Goal: Transaction & Acquisition: Subscribe to service/newsletter

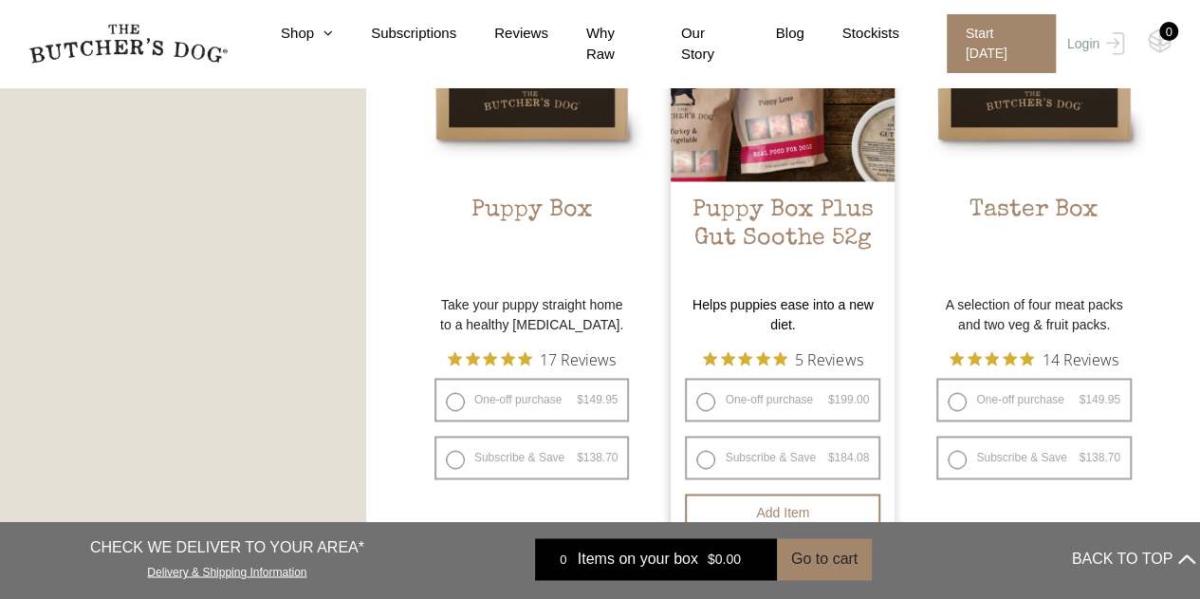
click at [784, 453] on label "Subscribe & Save $ 199.00 Original price was: $199.00. $ 184.08 Current price i…" at bounding box center [782, 457] width 195 height 44
radio input "true"
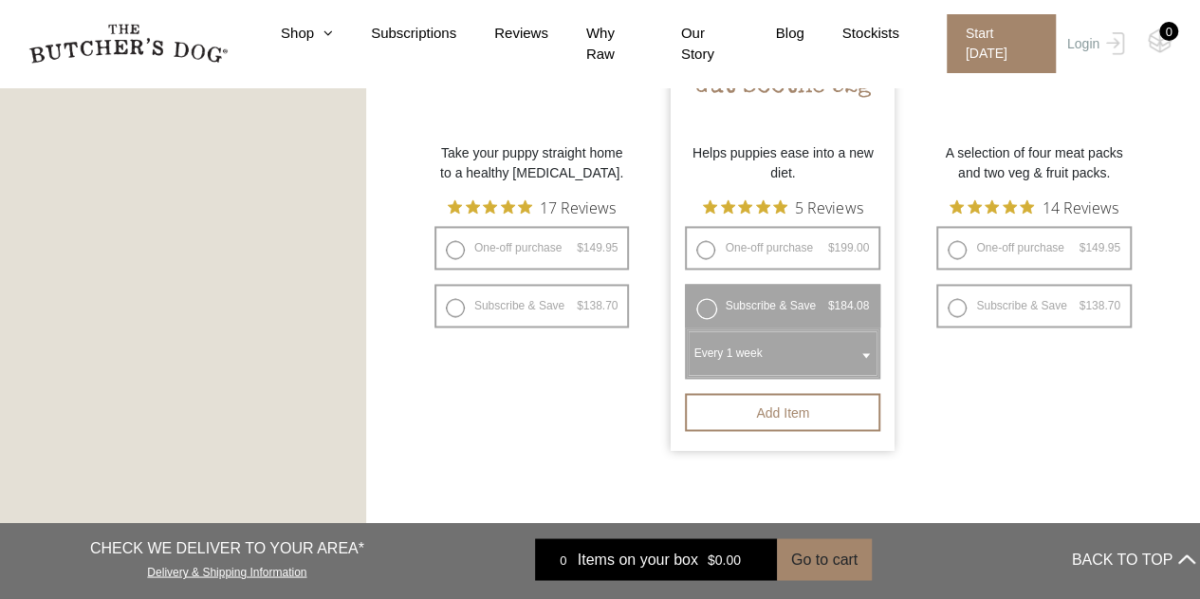
scroll to position [1526, 0]
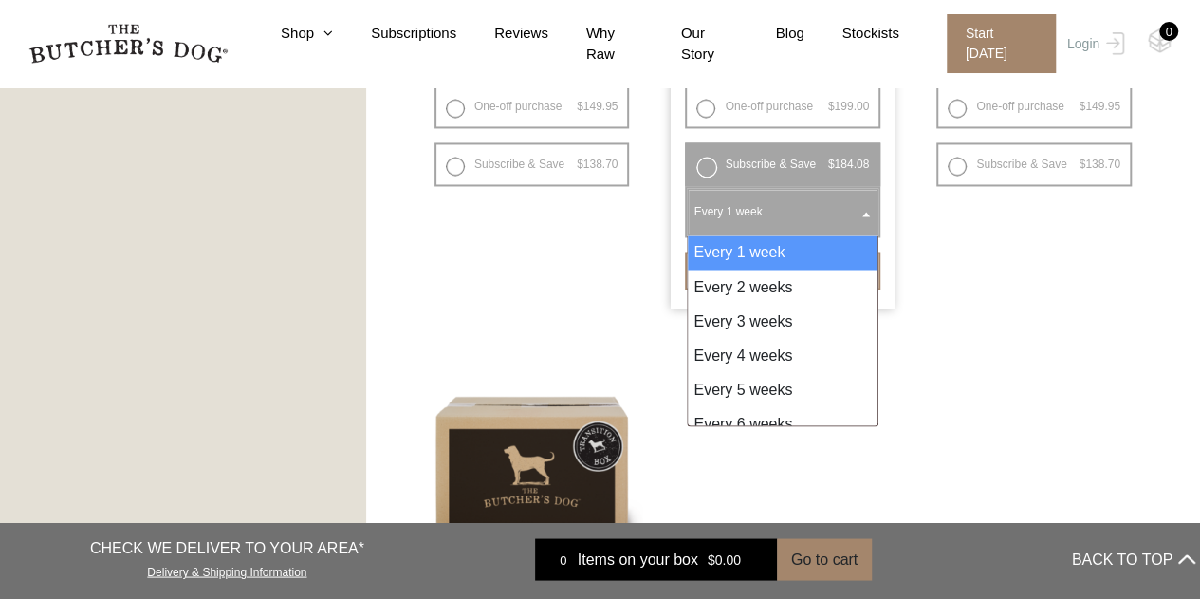
click at [864, 214] on b at bounding box center [866, 214] width 8 height 5
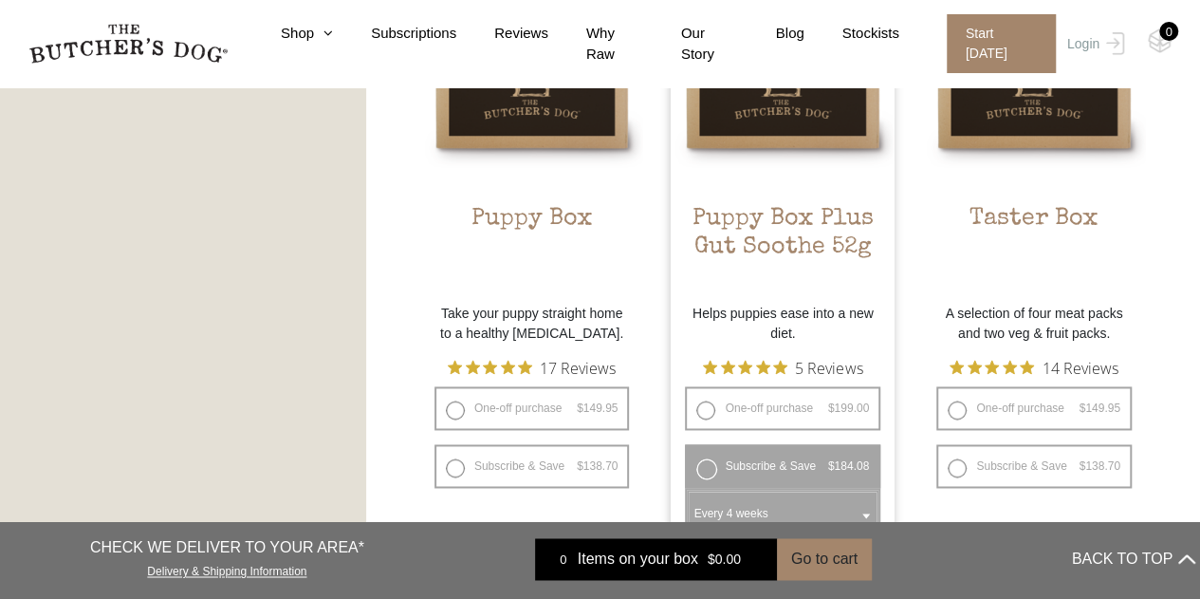
scroll to position [1147, 0]
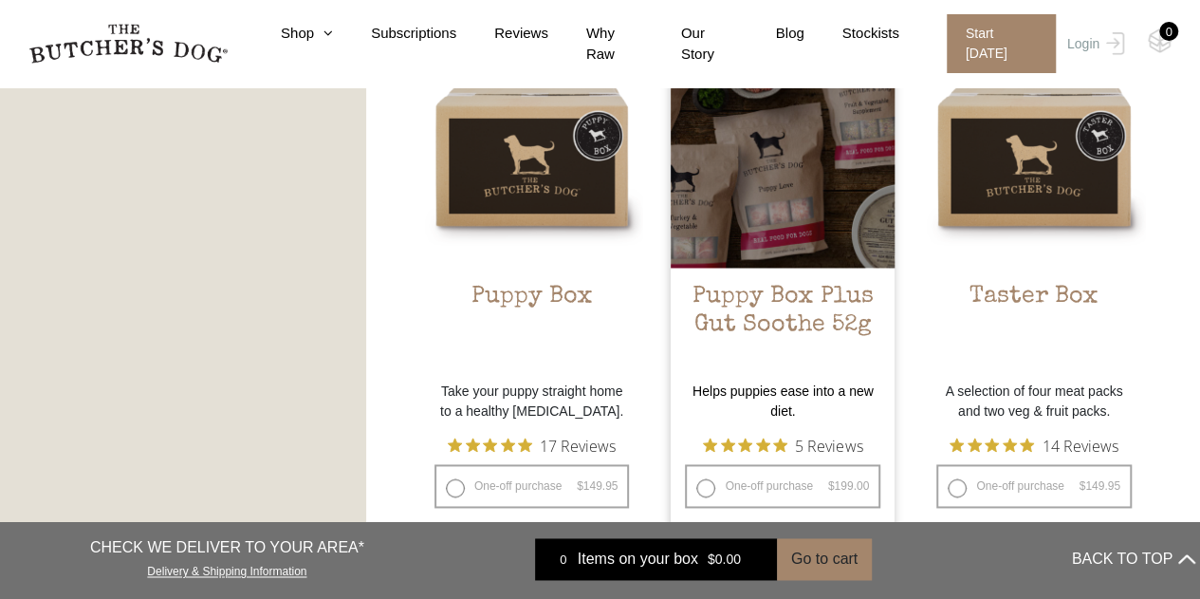
click at [800, 251] on div at bounding box center [783, 156] width 224 height 224
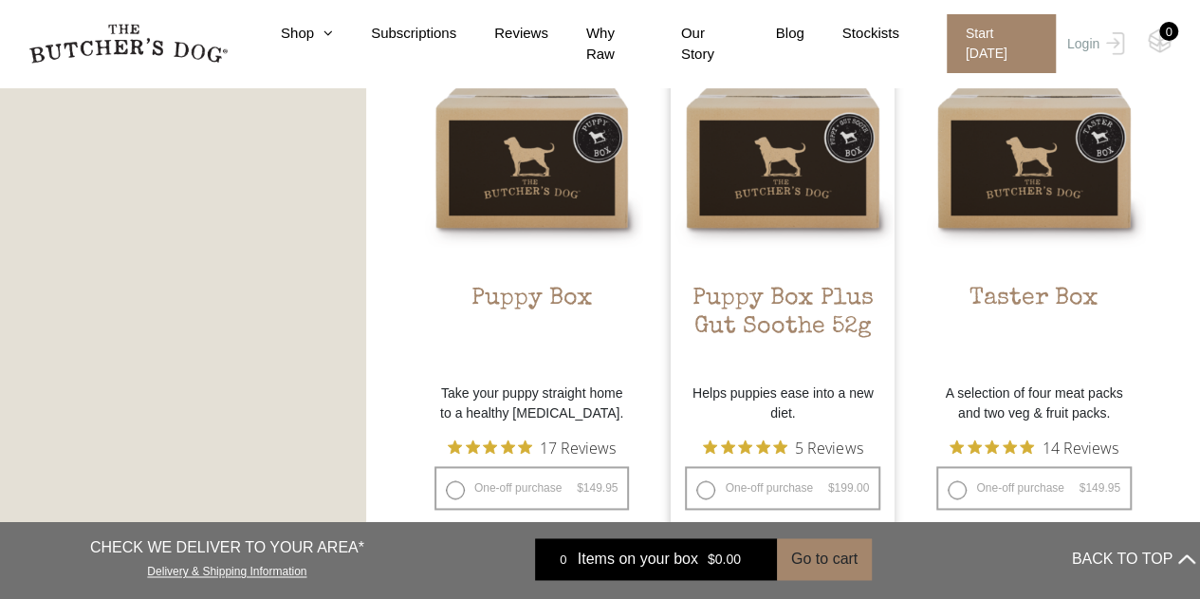
scroll to position [1411, 0]
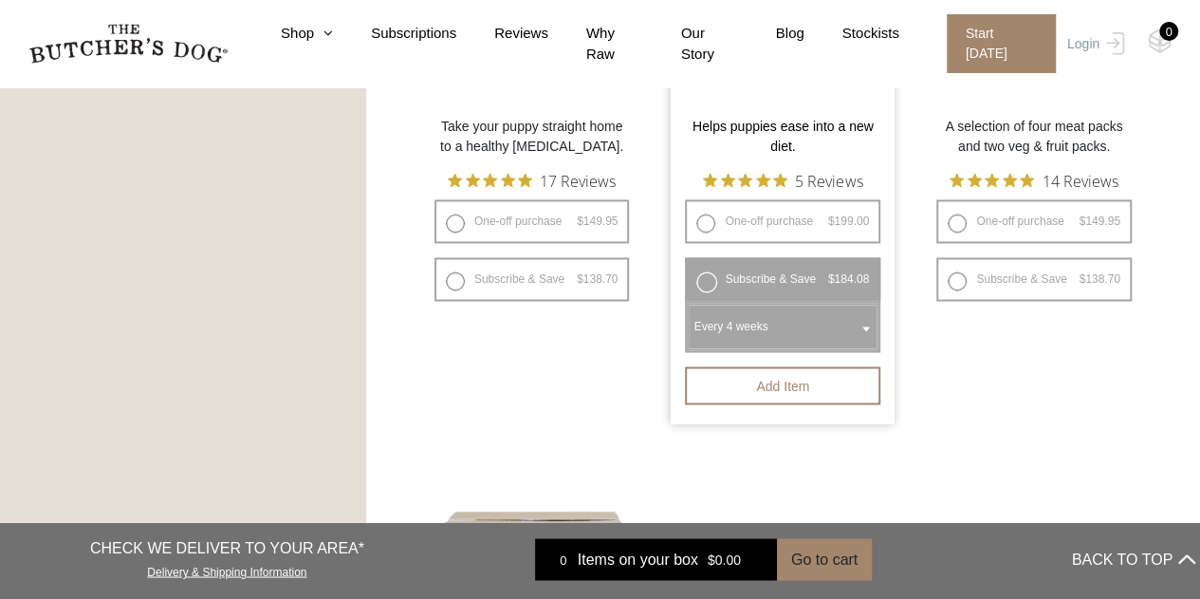
click at [861, 325] on span at bounding box center [866, 328] width 19 height 44
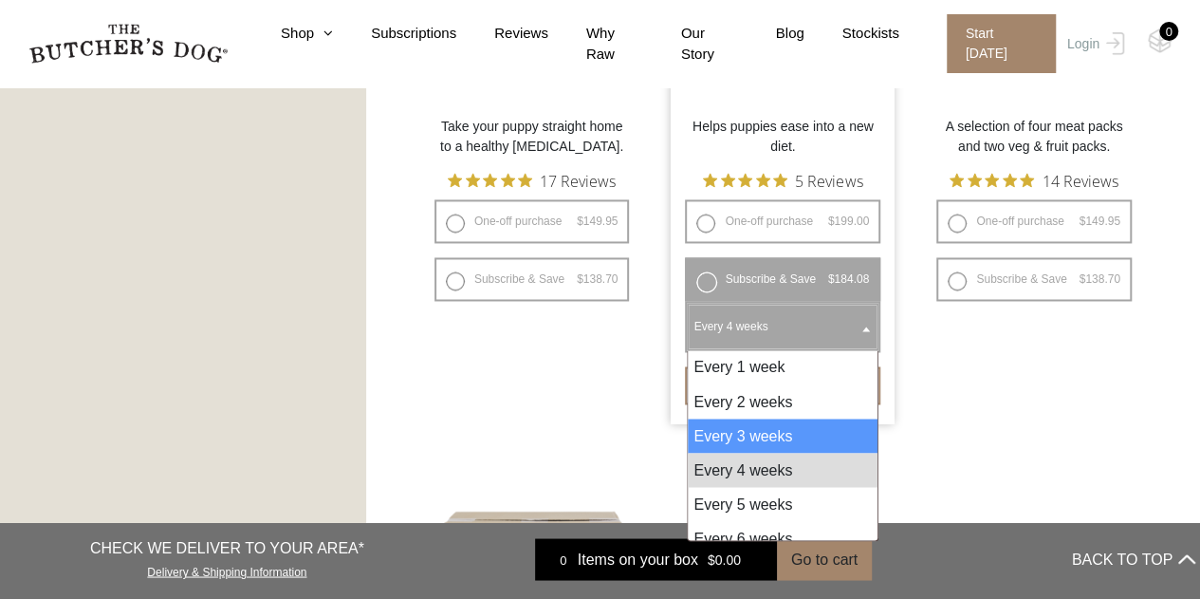
select select "3_week"
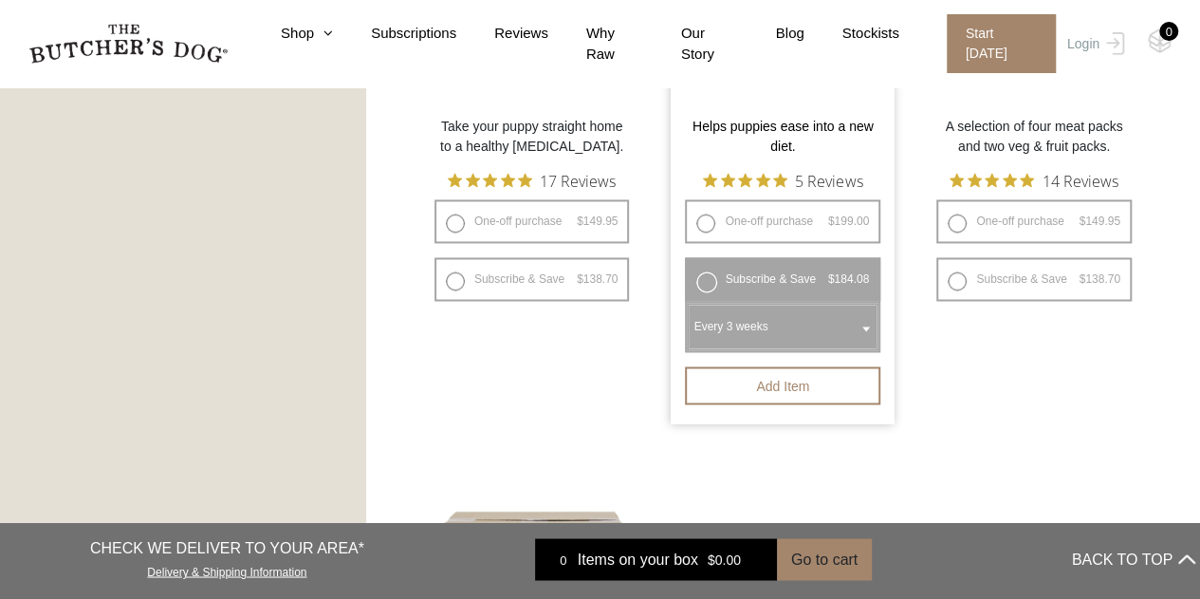
click at [712, 285] on label "Subscribe & Save $ 199.00 Original price was: $199.00. $ 184.08 Current price i…" at bounding box center [782, 279] width 195 height 44
click at [808, 380] on button "Add item" at bounding box center [782, 385] width 195 height 38
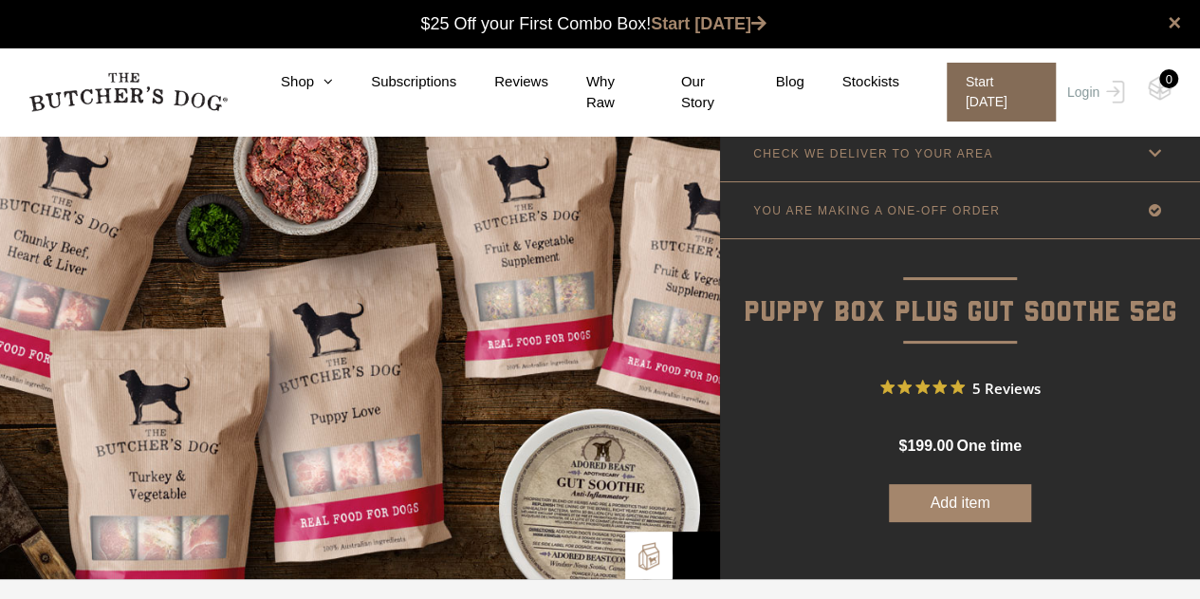
click at [988, 83] on span "Start today" at bounding box center [1001, 92] width 109 height 59
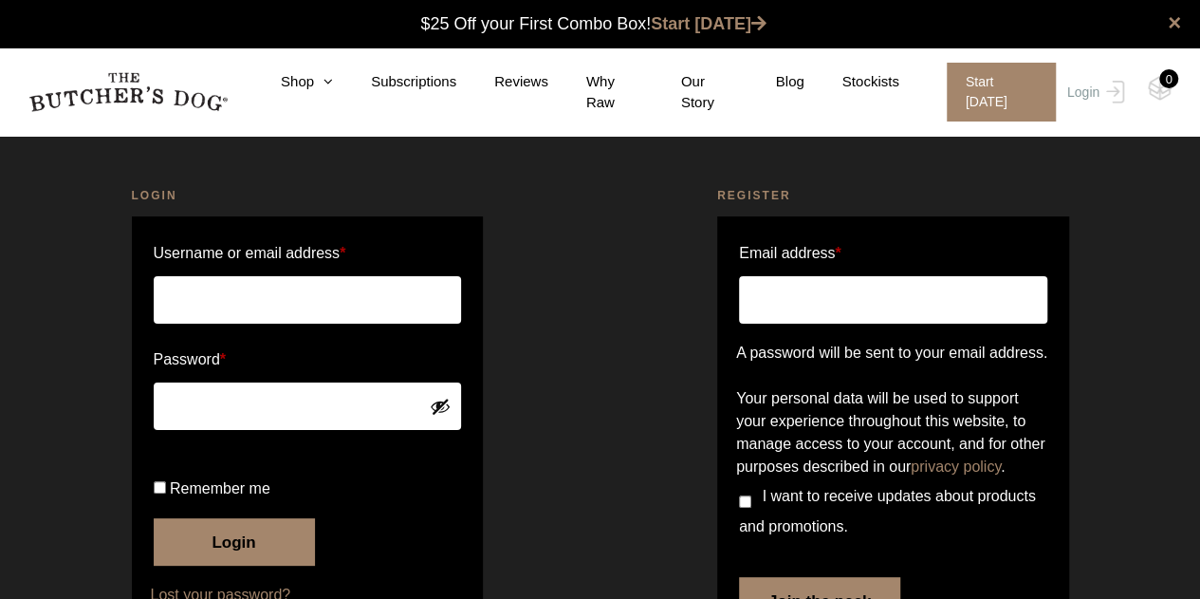
click at [782, 304] on input "Email address *" at bounding box center [893, 299] width 308 height 47
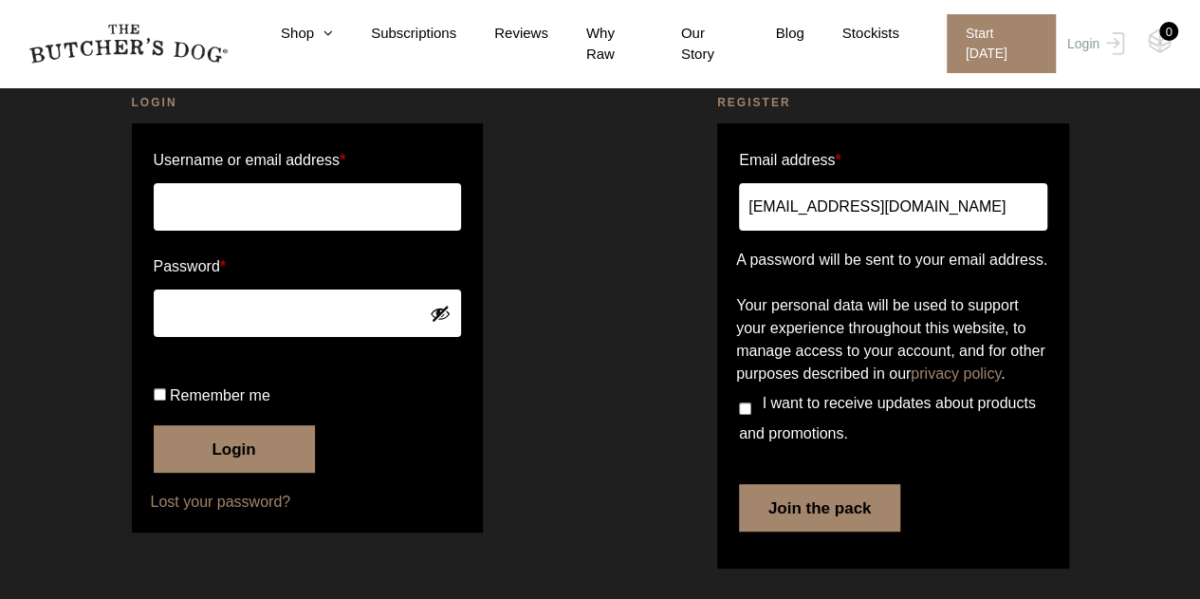
scroll to position [159, 0]
type input "lynjhill1@gmail.com"
click at [780, 511] on button "Join the pack" at bounding box center [819, 507] width 161 height 47
